Goal: Task Accomplishment & Management: Manage account settings

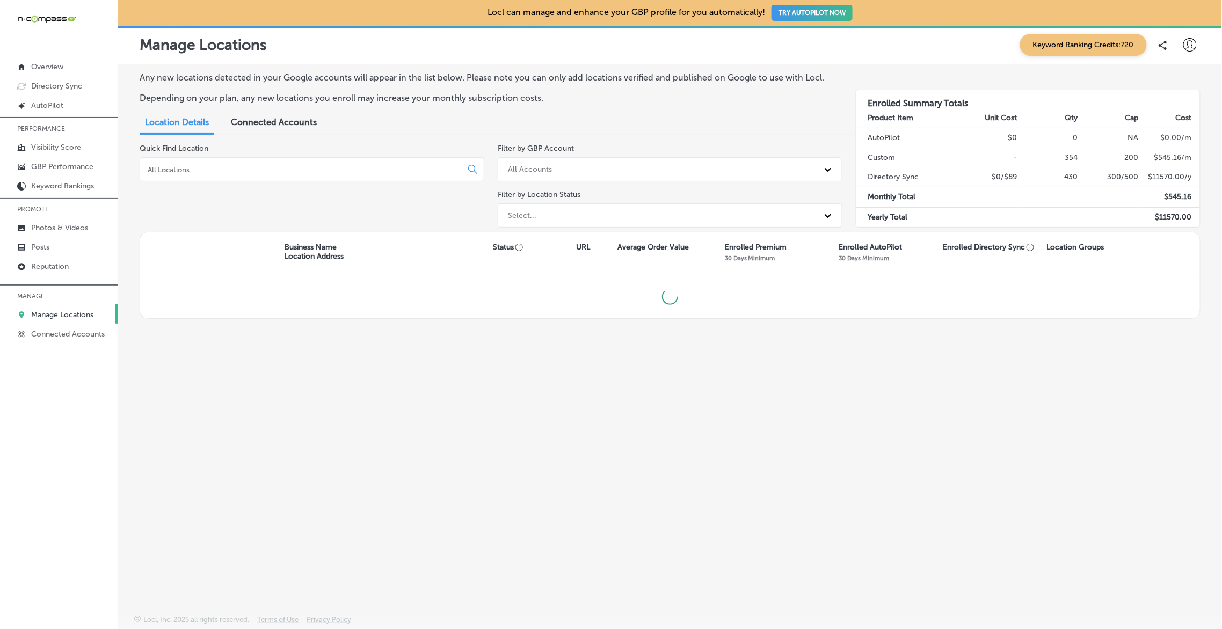
click at [189, 168] on input at bounding box center [303, 170] width 313 height 10
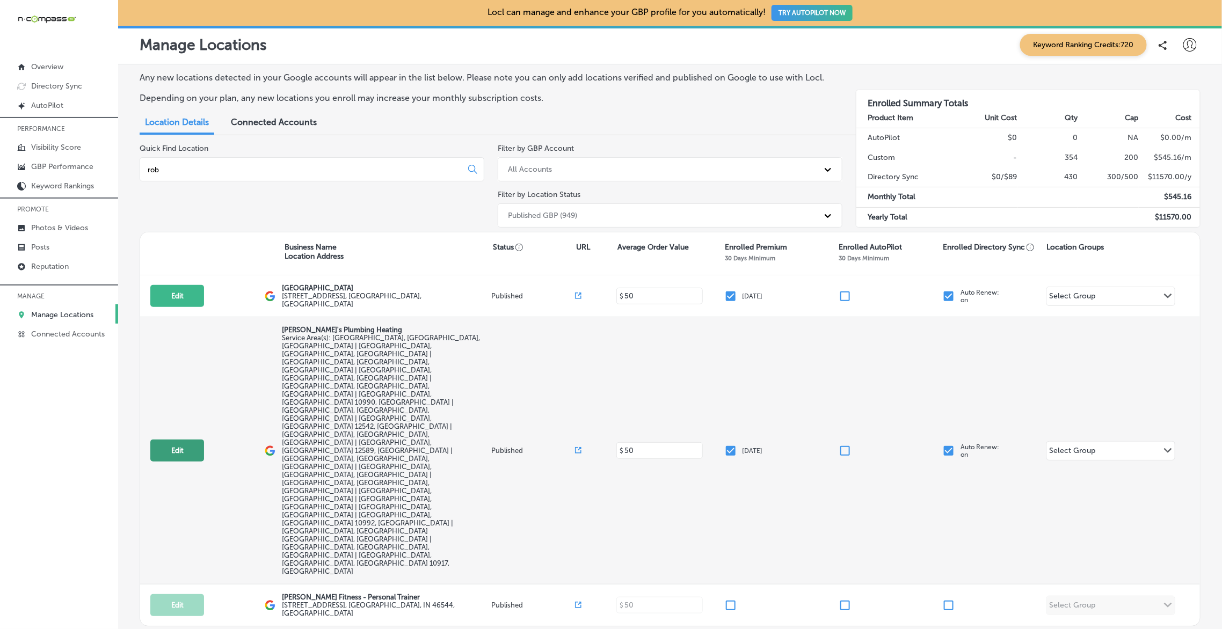
type input "rob"
click at [175, 440] on button "Edit" at bounding box center [177, 451] width 54 height 22
select select "US"
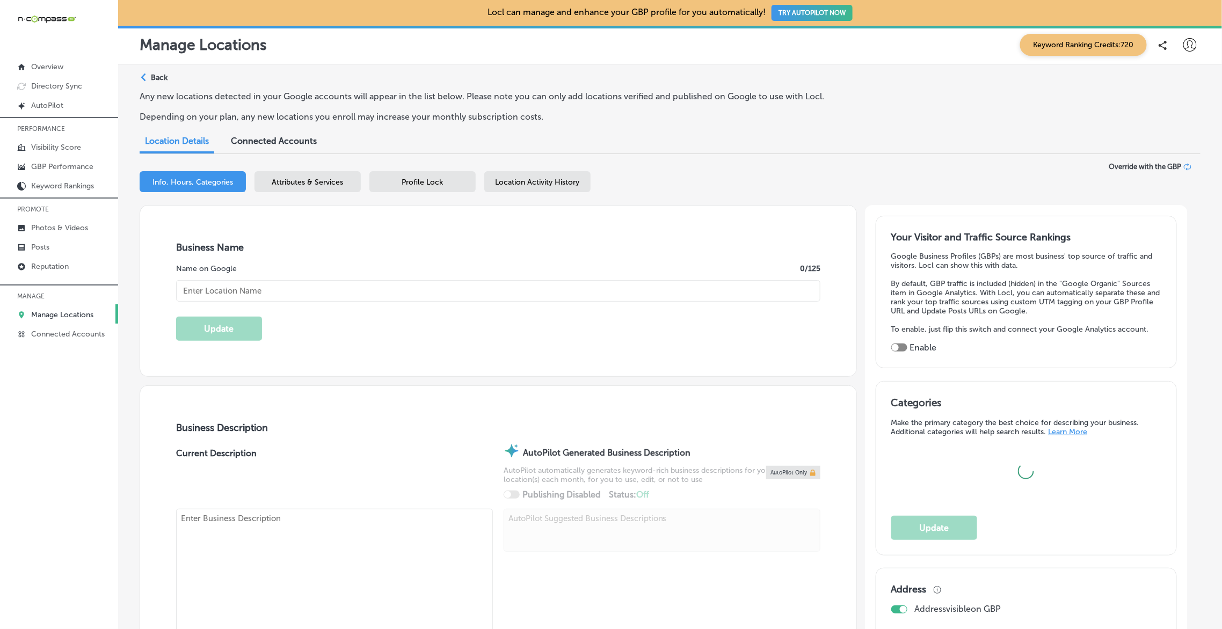
type input "[PERSON_NAME]'s Plumbing Heating"
checkbox input "false"
type input "9 Shelter Cv."
type input "[GEOGRAPHIC_DATA]"
type input "12550"
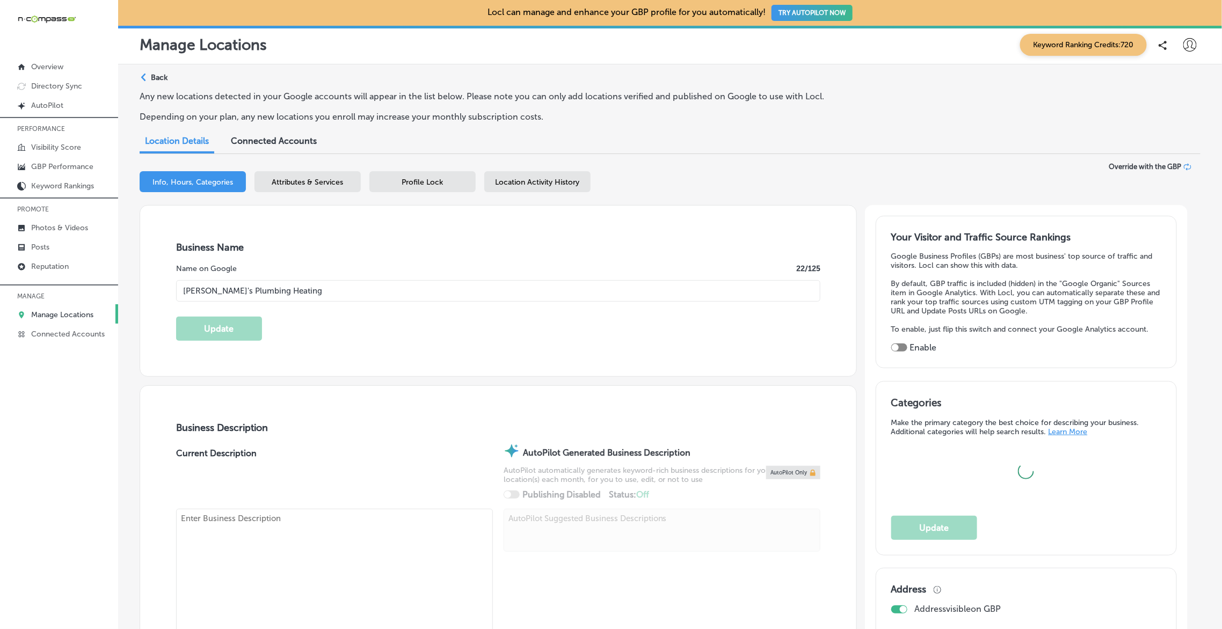
type input "US"
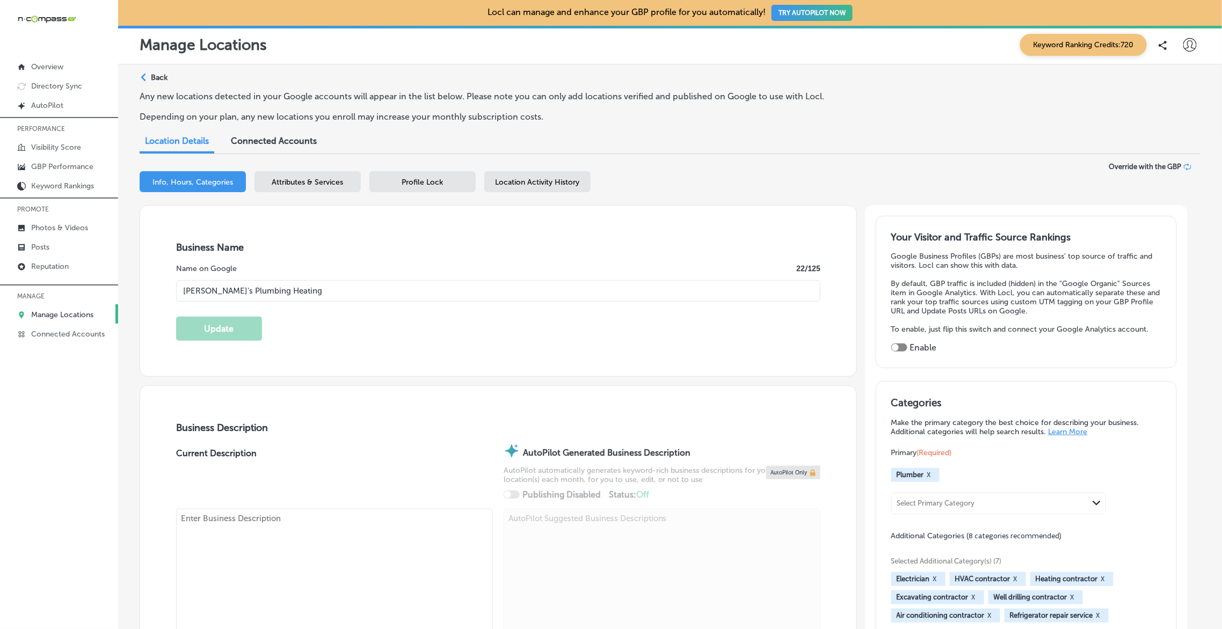
type input "[URL][DOMAIN_NAME]"
checkbox input "true"
type textarea "[PERSON_NAME]'s Plumbing & Heating is a family-owned business with over 30 year…"
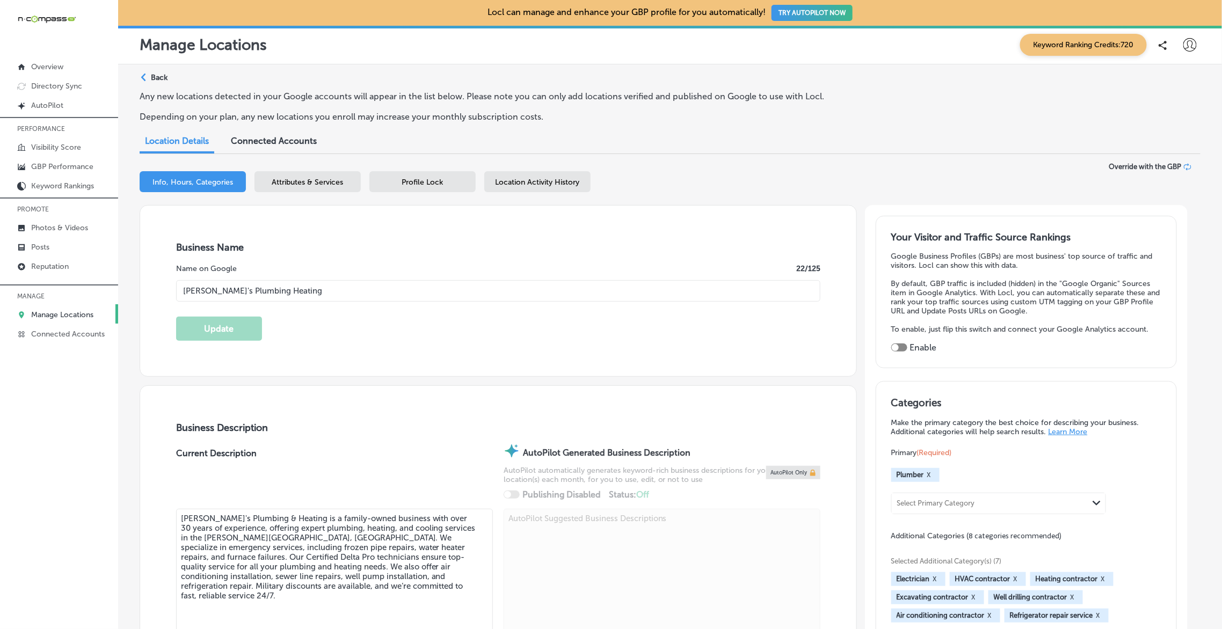
type input "[PHONE_NUMBER]"
click at [243, 289] on input "[PERSON_NAME]'s Plumbing Heating" at bounding box center [498, 290] width 644 height 21
type input "[PERSON_NAME]'s Plumbing & Heating"
click at [226, 333] on button "Update" at bounding box center [219, 329] width 86 height 24
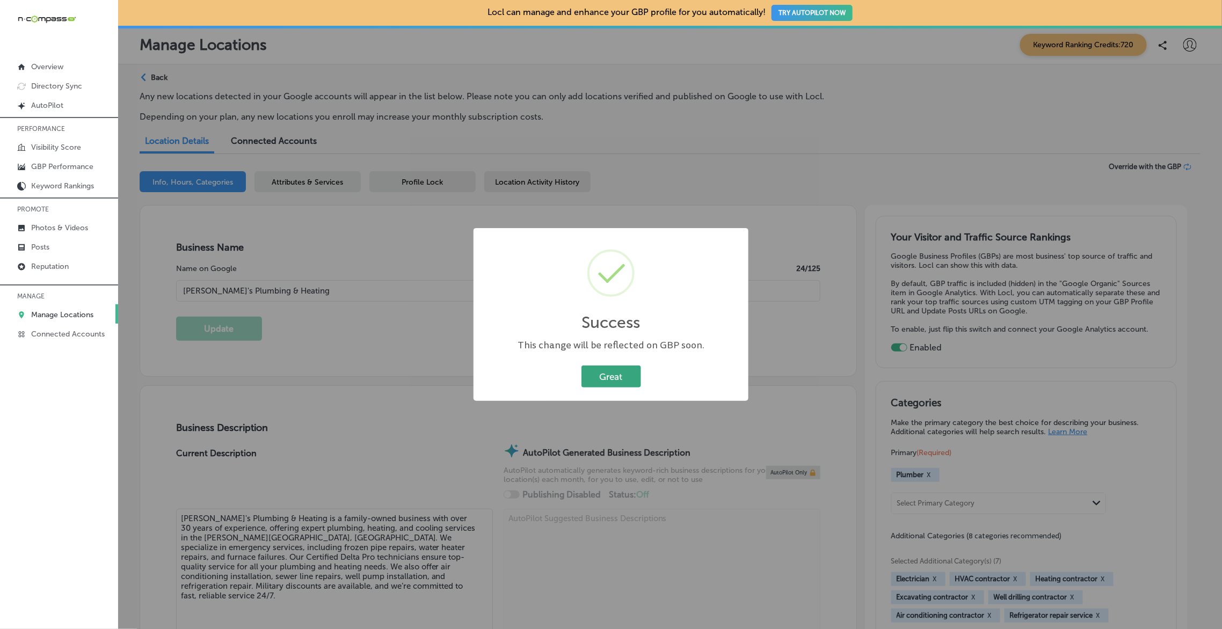
click at [598, 384] on button "Great" at bounding box center [611, 376] width 60 height 22
